Goal: Transaction & Acquisition: Purchase product/service

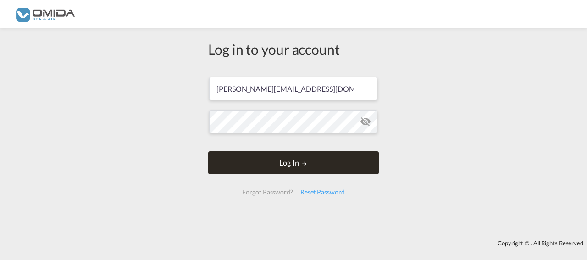
click at [287, 163] on button "Log In" at bounding box center [293, 162] width 171 height 23
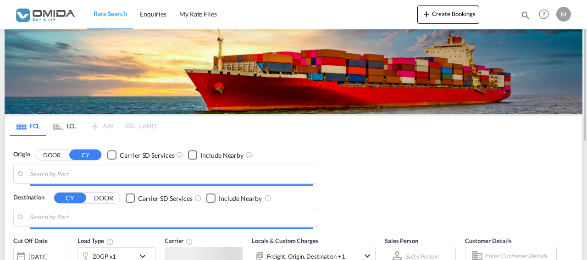
type input "Gdansk, PLGDN"
type input "[GEOGRAPHIC_DATA], [GEOGRAPHIC_DATA]"
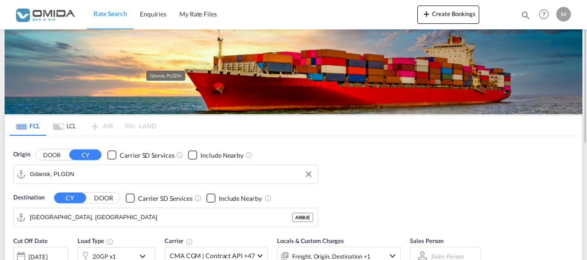
click at [94, 176] on input "Gdansk, PLGDN" at bounding box center [172, 174] width 284 height 14
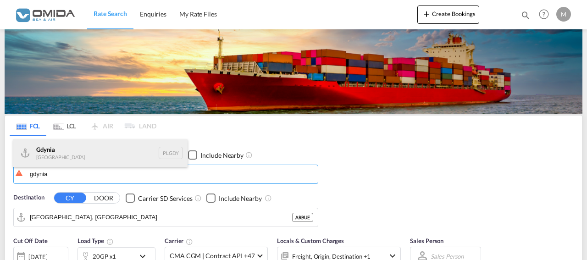
click at [75, 154] on div "[GEOGRAPHIC_DATA] [GEOGRAPHIC_DATA] PLGDY" at bounding box center [100, 153] width 174 height 28
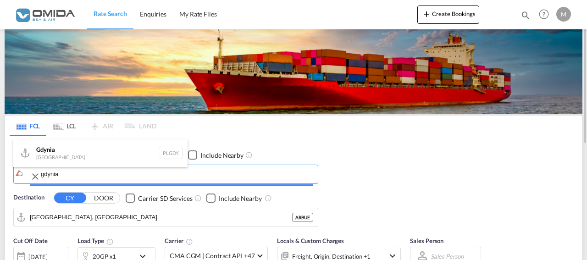
type input "[GEOGRAPHIC_DATA], PLGDY"
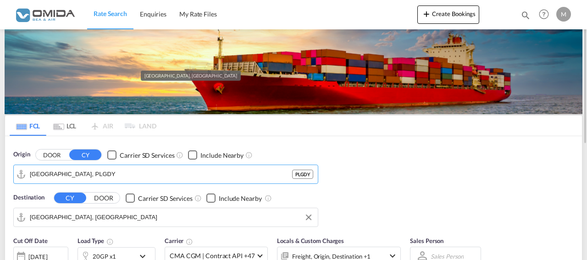
click at [99, 216] on input "[GEOGRAPHIC_DATA], [GEOGRAPHIC_DATA]" at bounding box center [172, 218] width 284 height 14
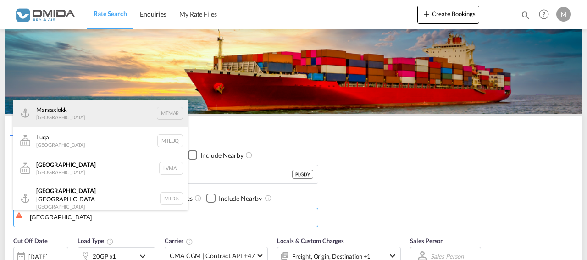
click at [101, 113] on div "Marsaxlokk [GEOGRAPHIC_DATA] [GEOGRAPHIC_DATA]" at bounding box center [100, 114] width 174 height 28
type input "Marsaxlokk, MTMAR"
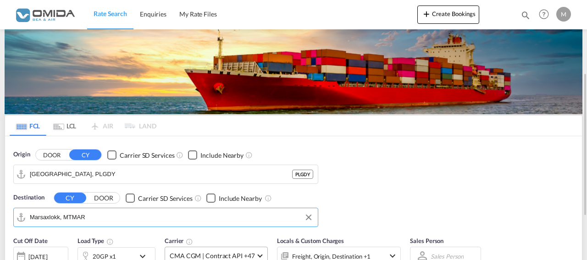
scroll to position [140, 0]
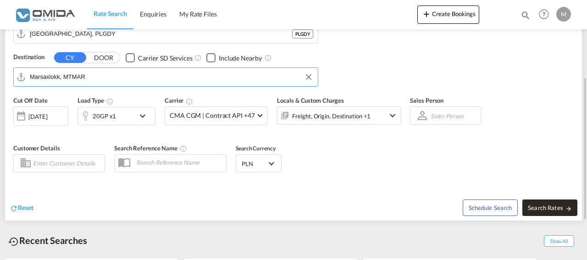
click at [551, 207] on span "Search Rates" at bounding box center [550, 207] width 44 height 7
type input "PLGDY to MTMAR / [DATE]"
